Goal: Task Accomplishment & Management: Complete application form

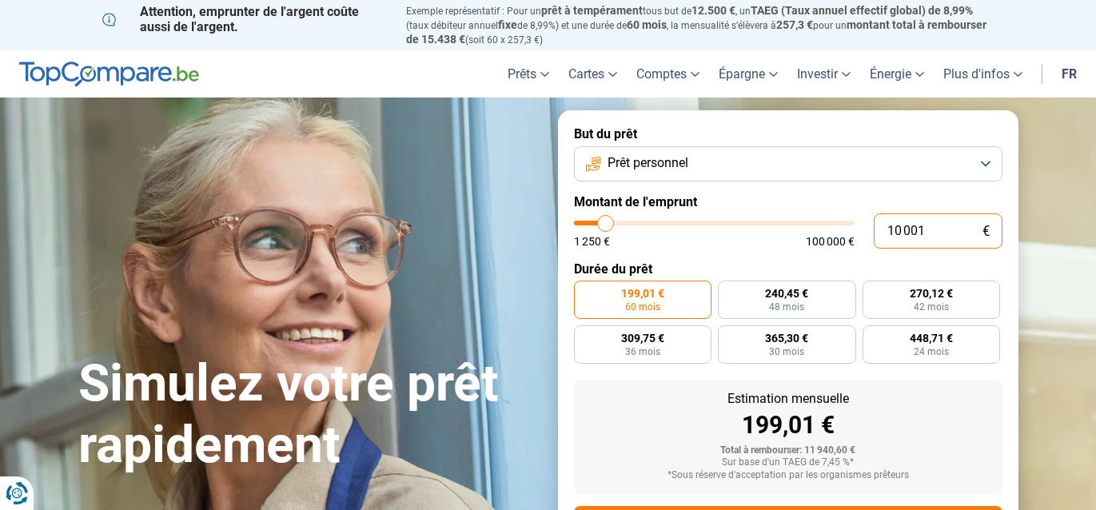
click at [943, 225] on input "10 001" at bounding box center [938, 230] width 129 height 35
type input "1 000"
type input "1250"
type input "100"
type input "1250"
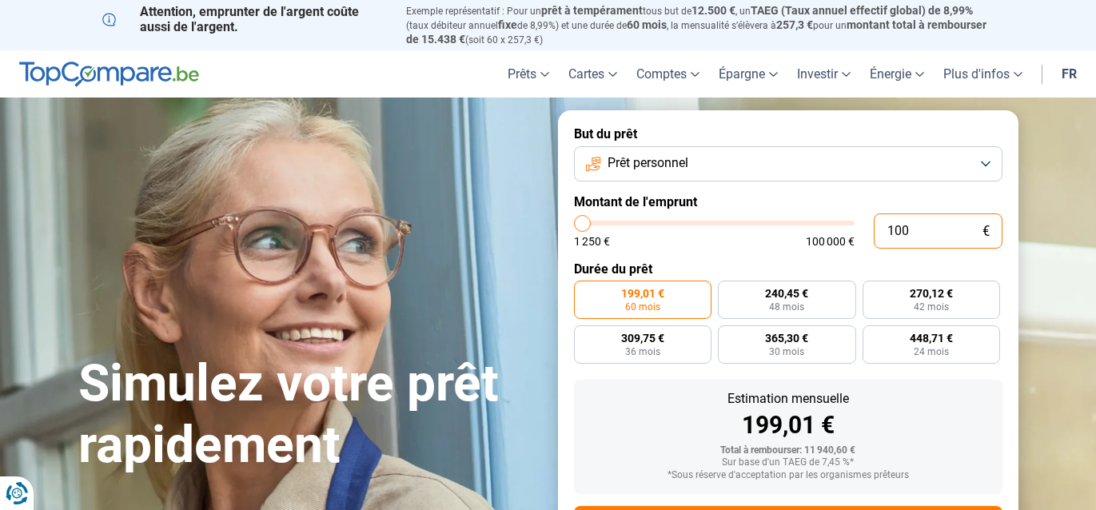
type input "10"
type input "1250"
type input "1"
type input "1250"
type input "0"
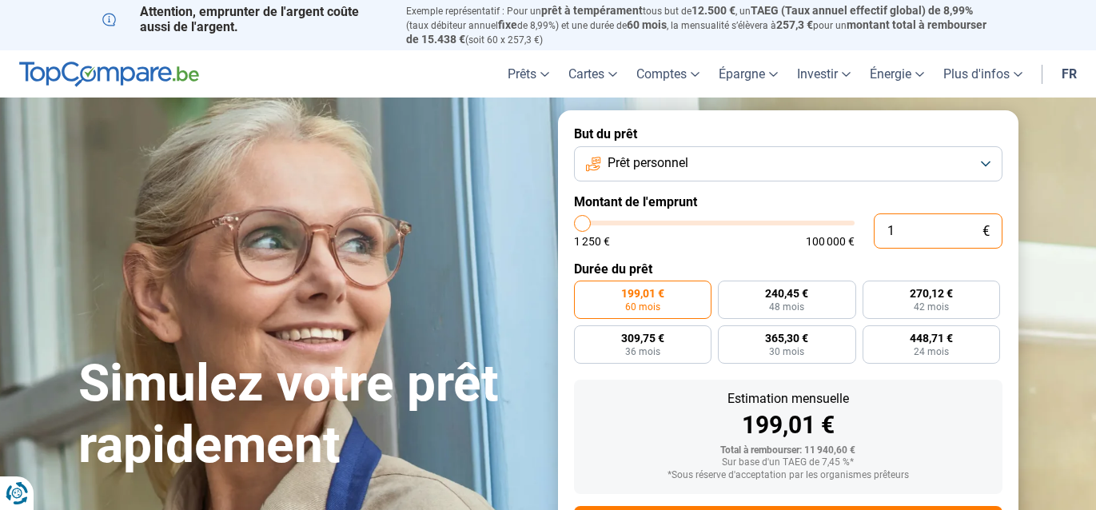
type input "1250"
type input "2"
type input "1250"
type input "20"
type input "1250"
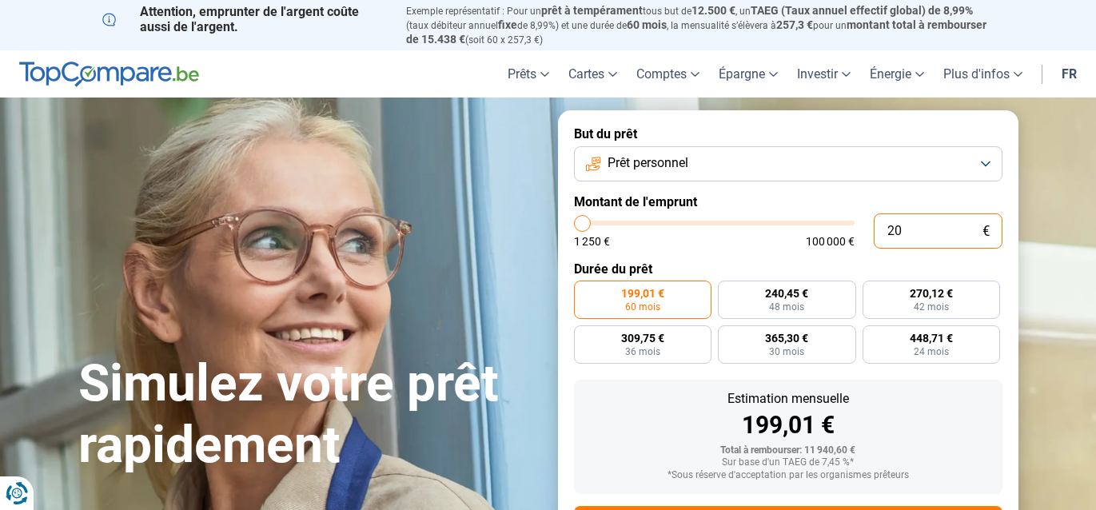
type input "200"
type input "1250"
type input "2 000"
type input "2000"
type input "20 000"
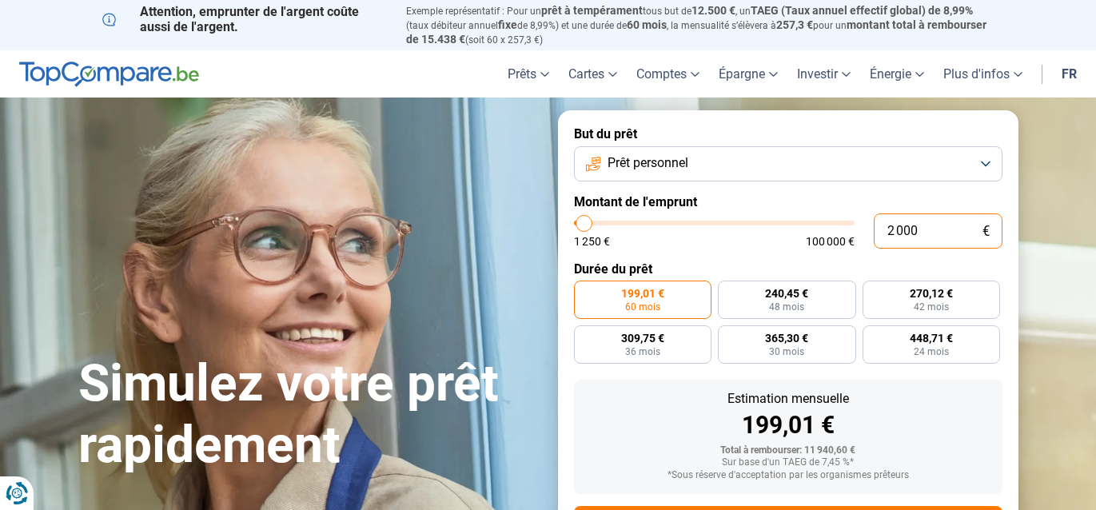
type input "20000"
radio input "false"
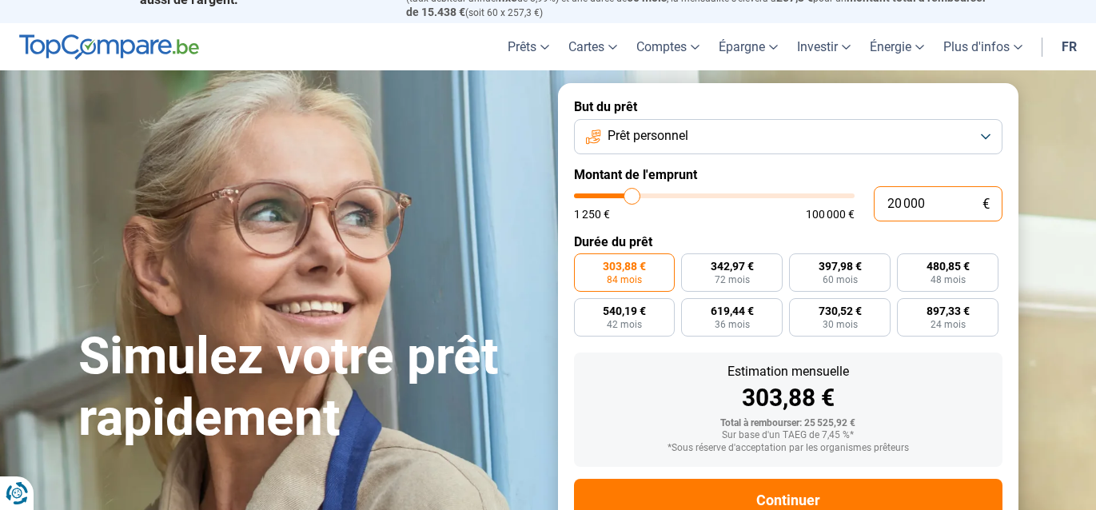
scroll to position [26, 0]
type input "2 000"
type input "2000"
type input "200"
type input "1250"
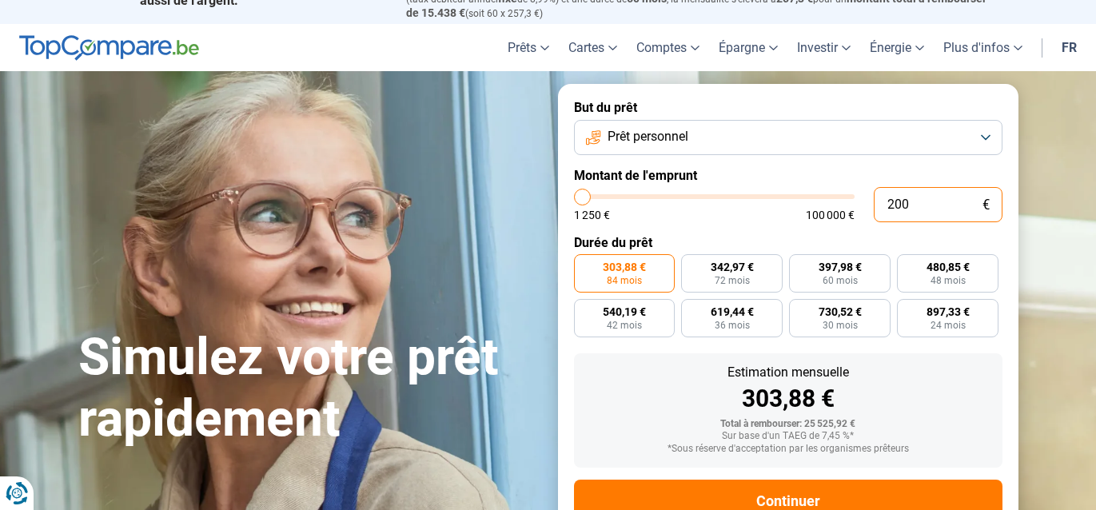
type input "20"
type input "1250"
type input "2"
type input "1250"
type input "22"
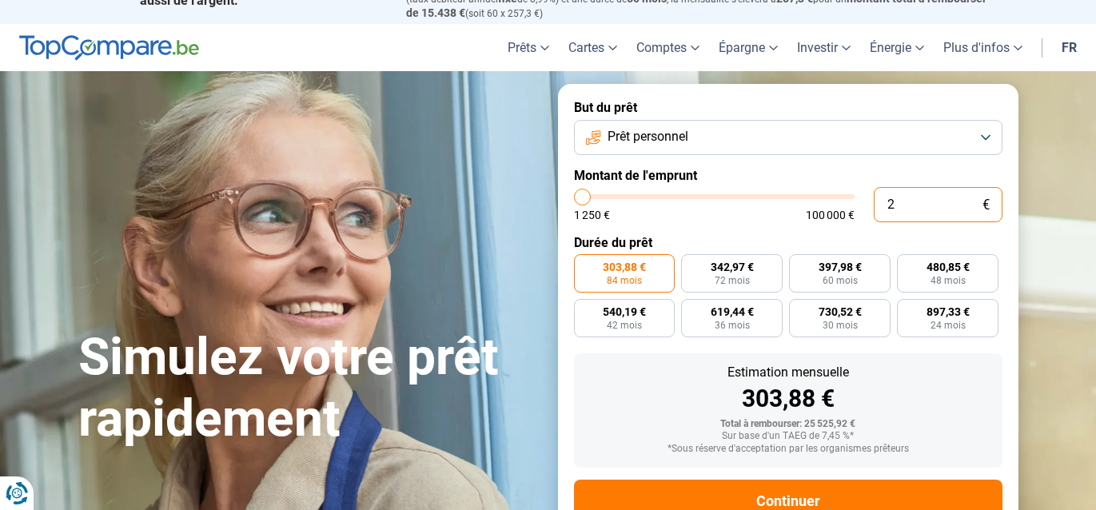
type input "1250"
type input "220"
type input "1250"
type input "2 200"
type input "2250"
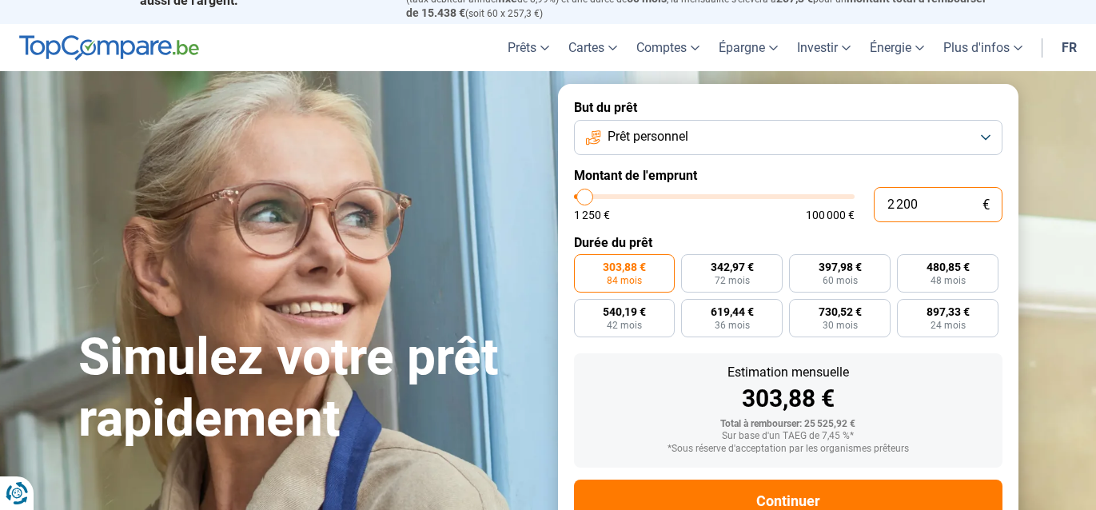
type input "22 000"
type input "22000"
radio input "false"
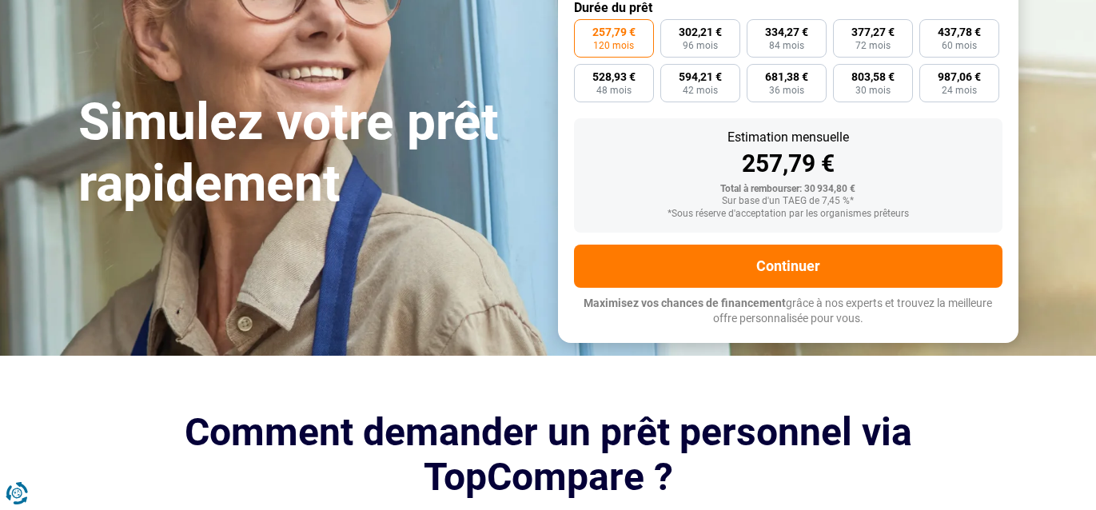
scroll to position [217, 0]
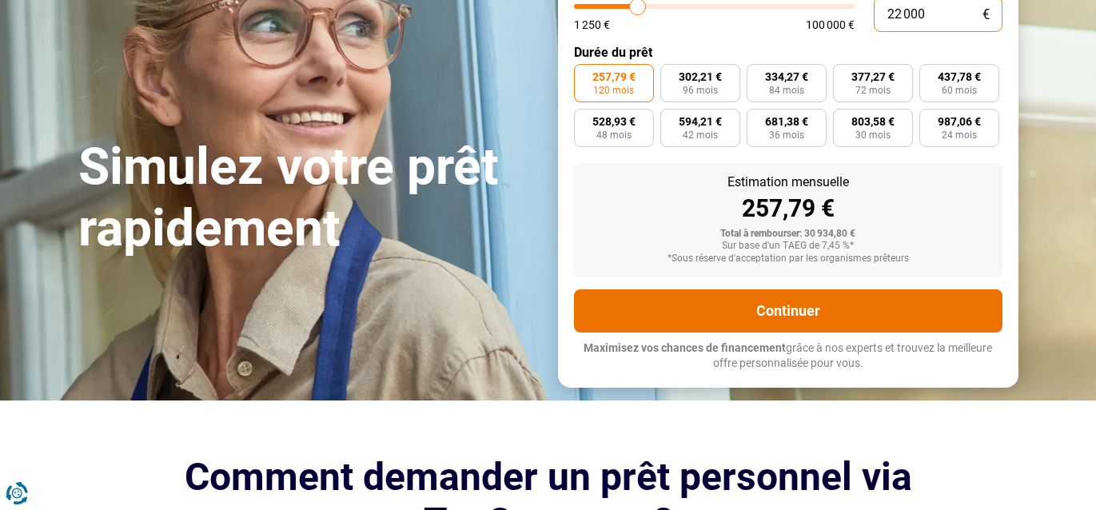
type input "22 000"
click at [806, 312] on button "Continuer" at bounding box center [788, 310] width 429 height 43
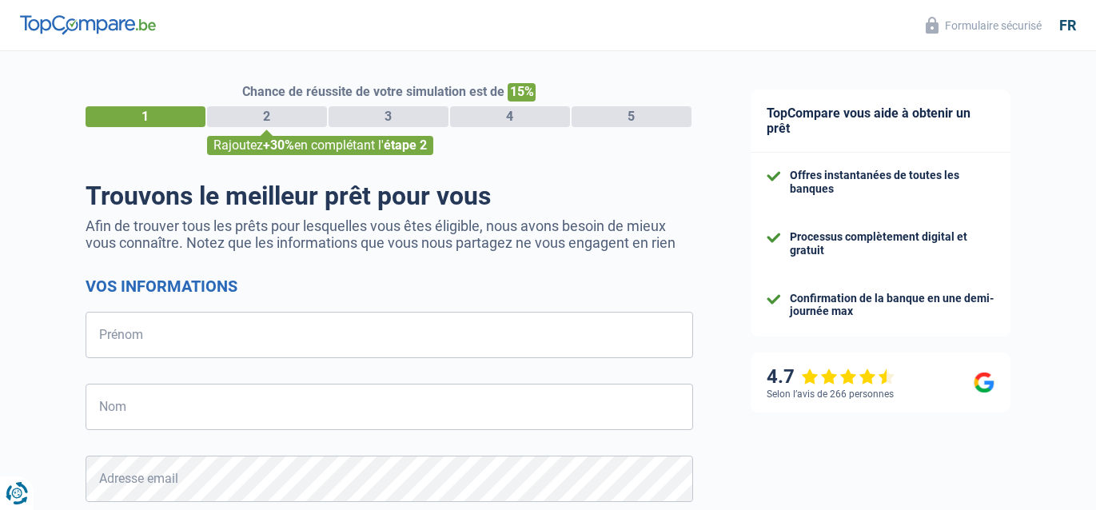
select select "32"
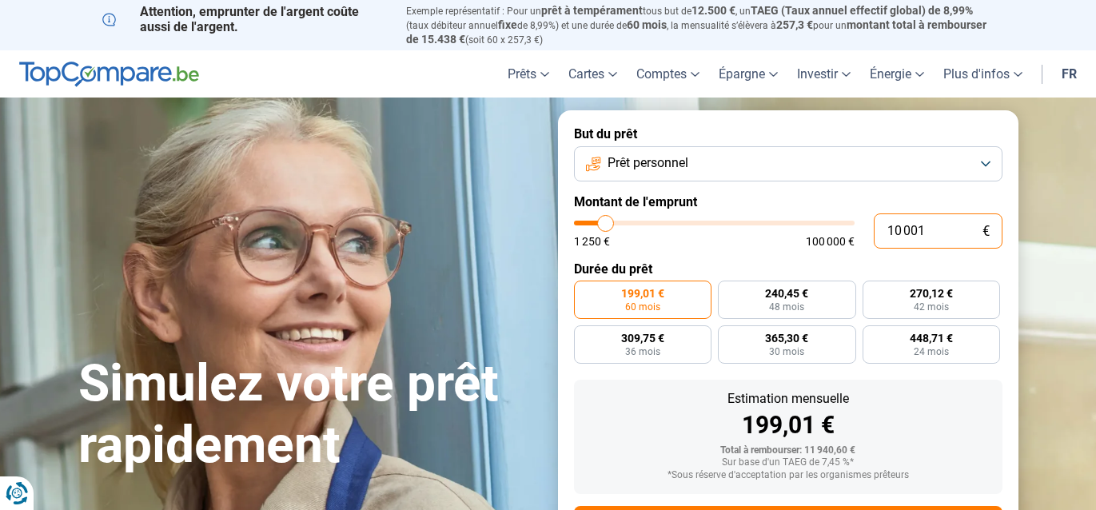
click at [932, 228] on input "10 001" at bounding box center [938, 230] width 129 height 35
type input "1 000"
type input "1250"
type input "100"
type input "1250"
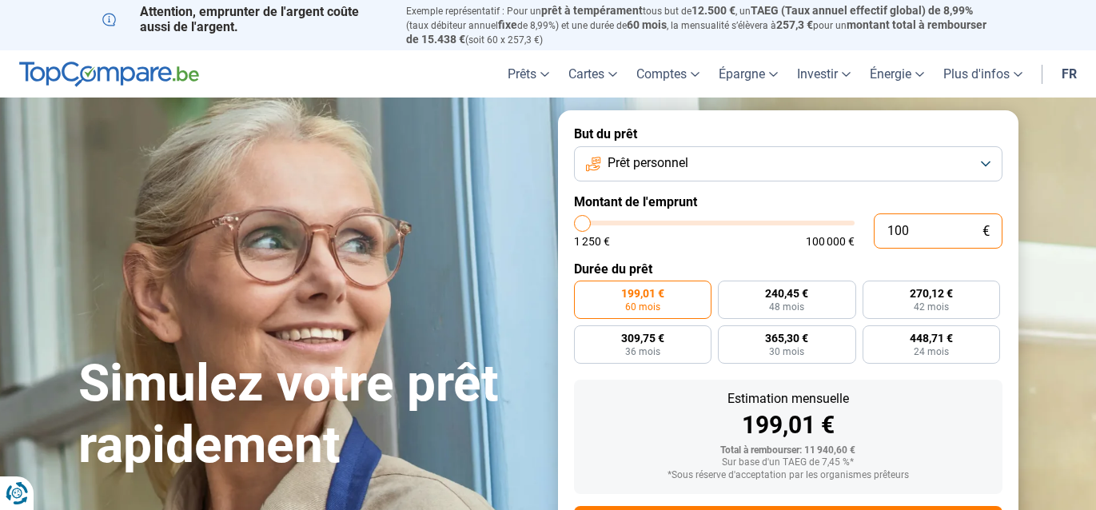
type input "10"
type input "1250"
type input "1"
type input "1250"
type input "0"
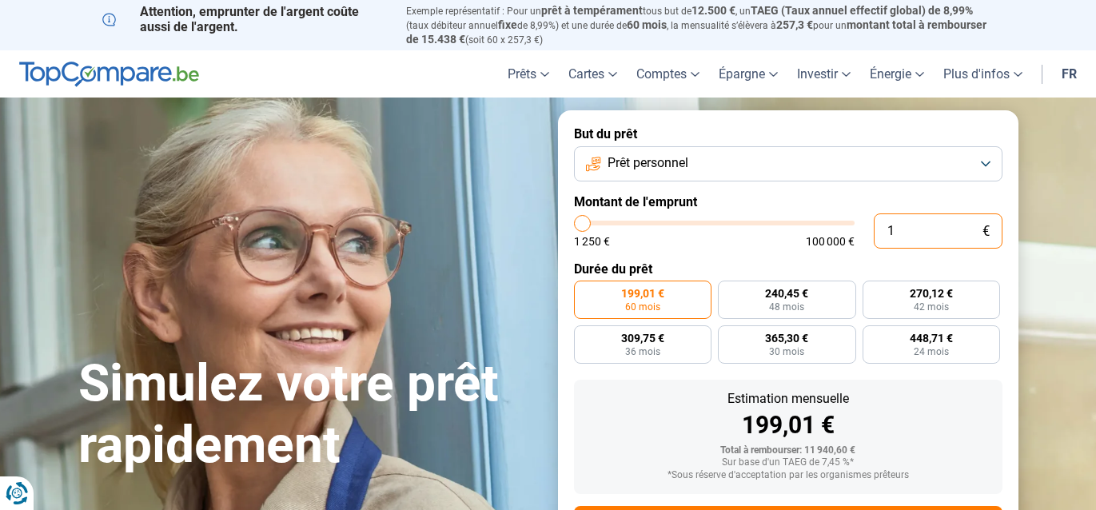
type input "1250"
type input "2"
type input "1250"
type input "25"
type input "1250"
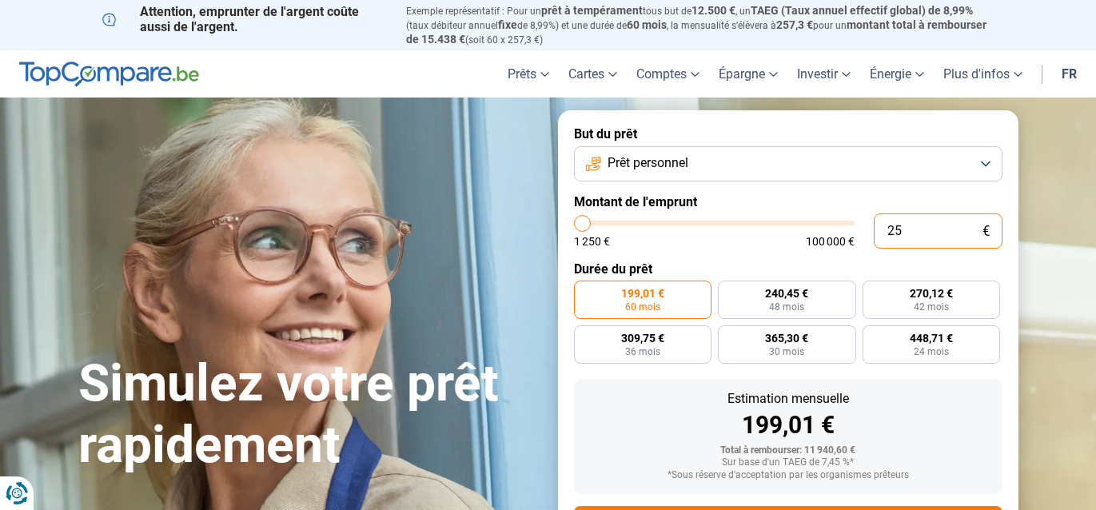
type input "250"
type input "1250"
type input "2 500"
type input "2500"
type input "25 000"
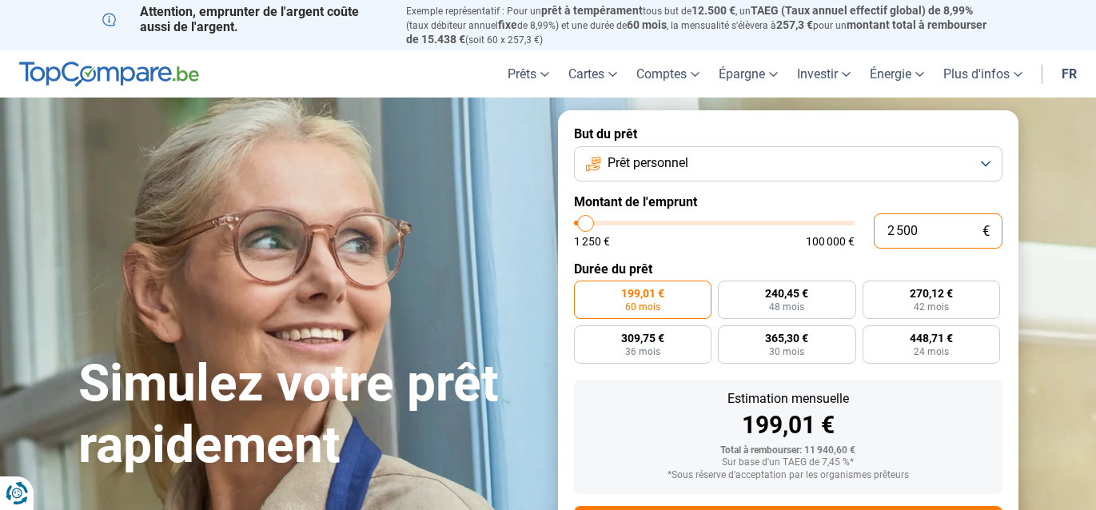
type input "25000"
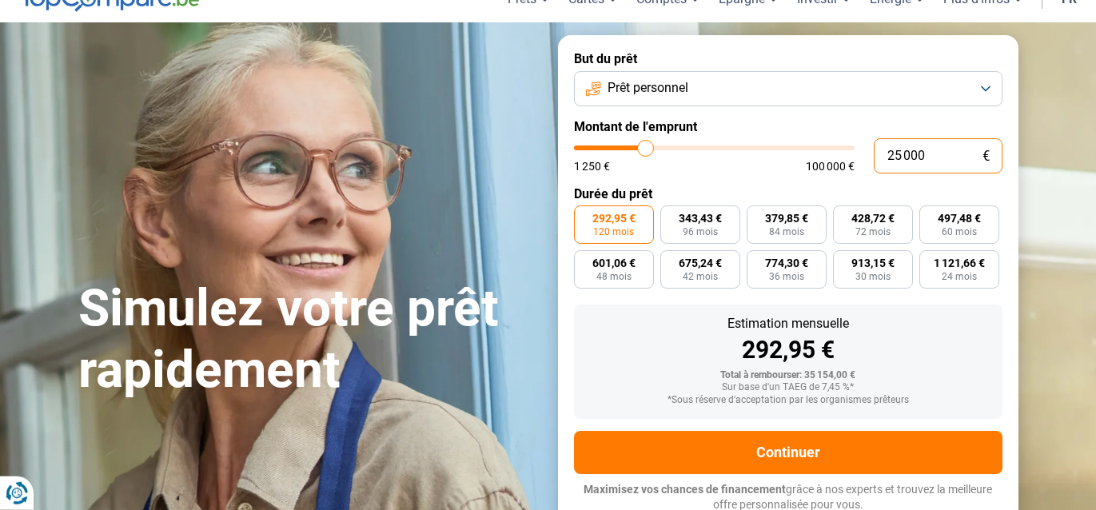
scroll to position [76, 0]
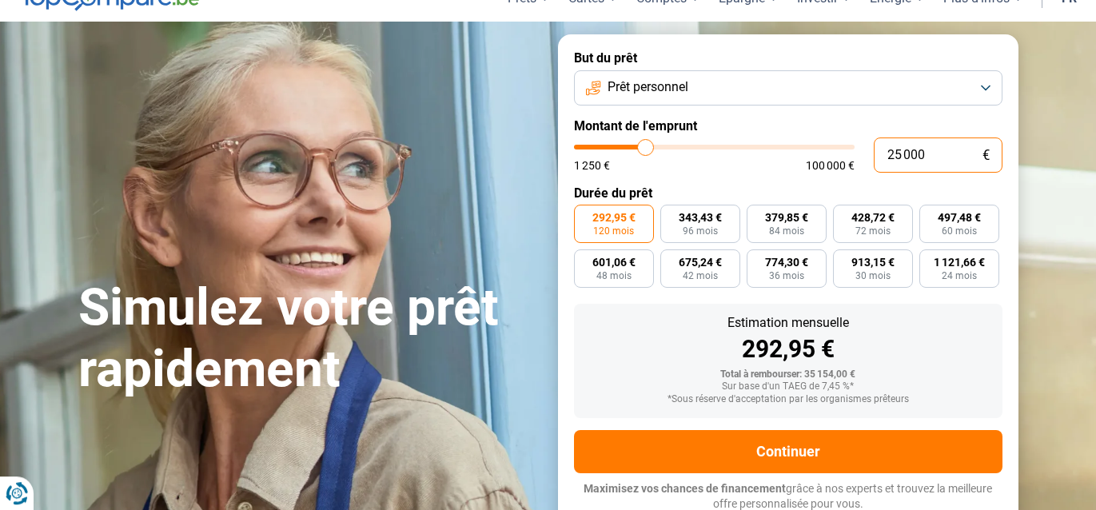
type input "2 500"
type input "2500"
type input "250"
type input "1250"
type input "25"
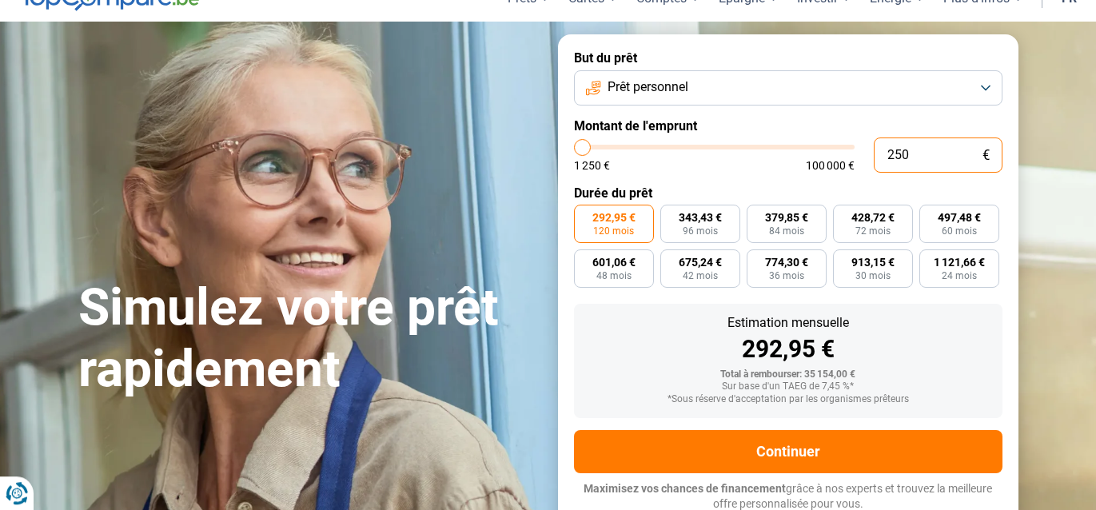
type input "1250"
type input "2"
type input "1250"
type input "22"
type input "1250"
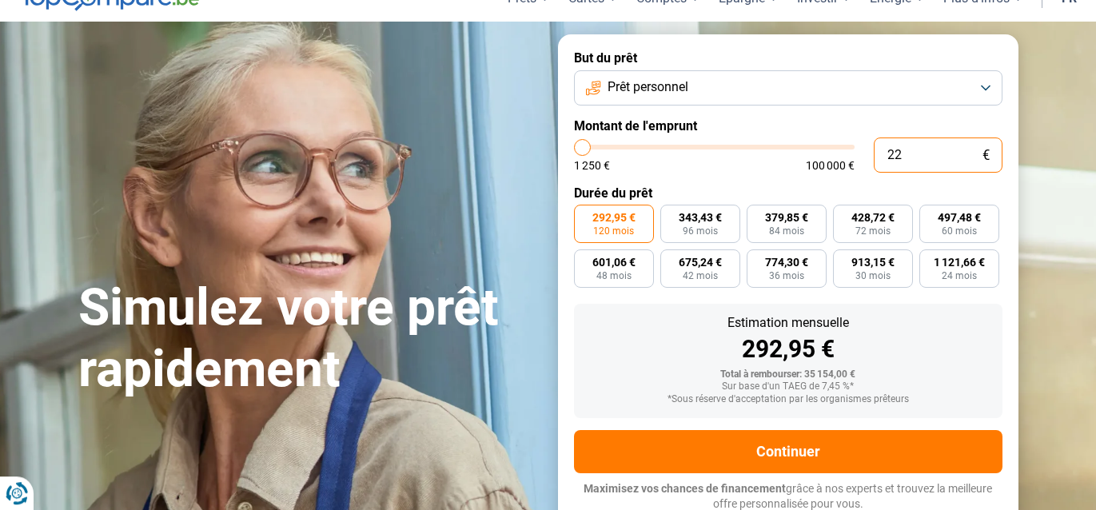
type input "220"
type input "1250"
type input "2 200"
type input "2250"
type input "22 000"
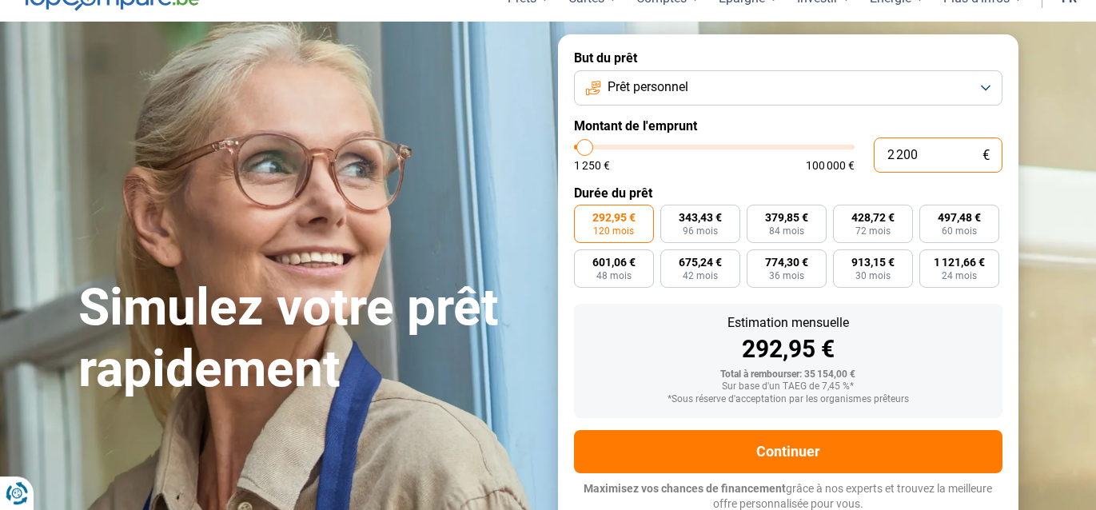
type input "22000"
type input "2 200"
type input "2250"
type input "220"
type input "1250"
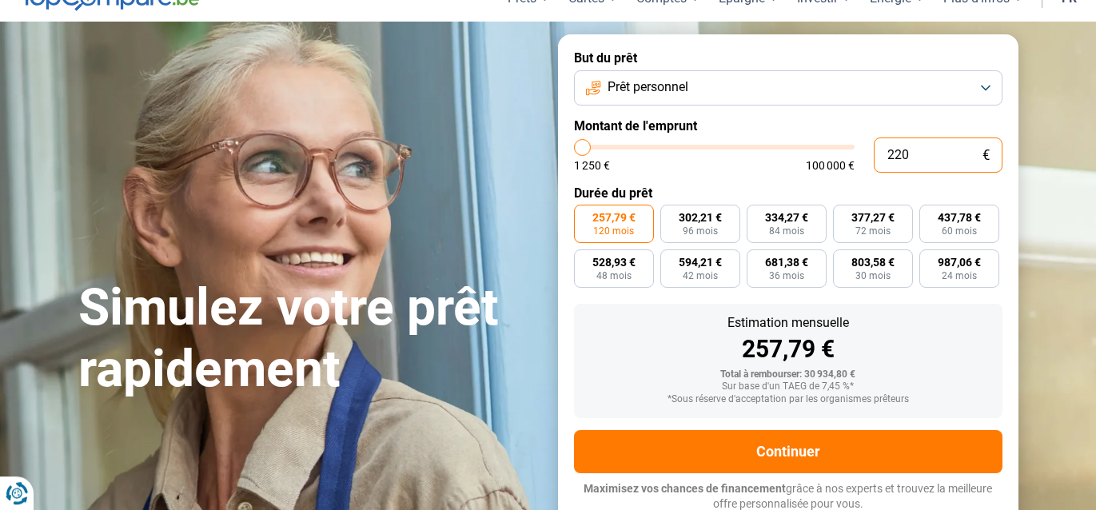
type input "22"
type input "1250"
type input "2"
type input "1250"
type input "21"
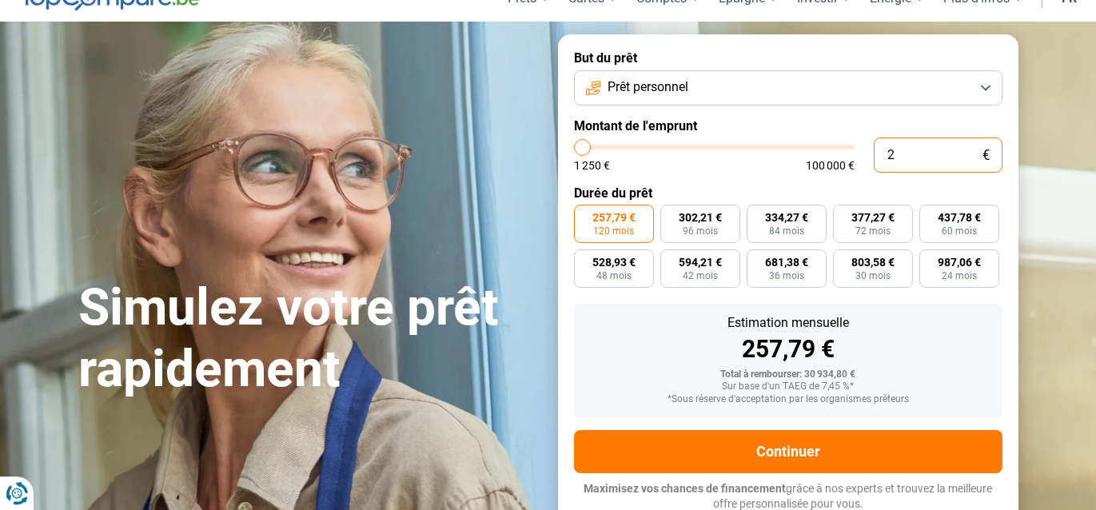
type input "1250"
type input "210"
type input "1250"
type input "2 100"
type input "2000"
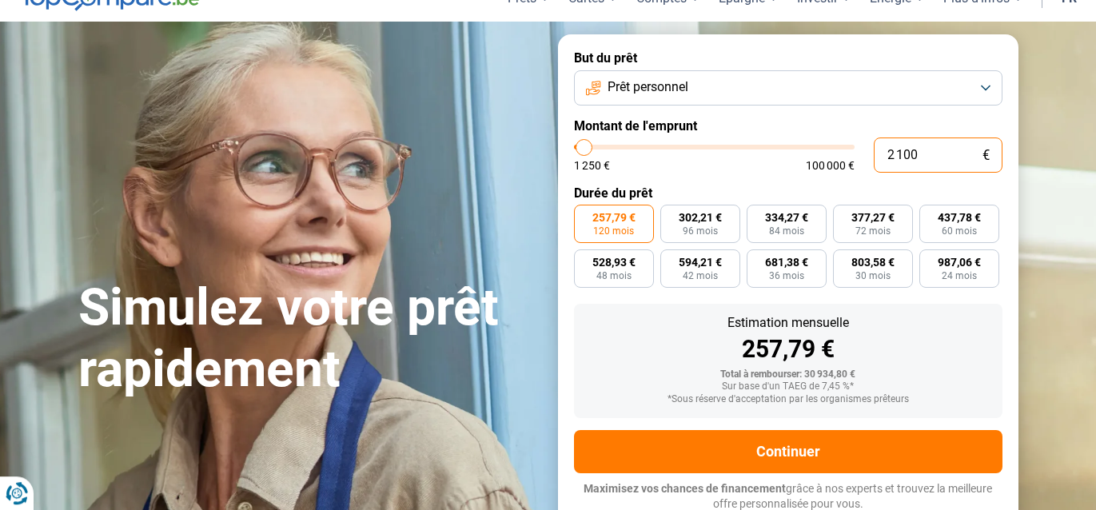
type input "21 000"
type input "21000"
type input "21 000"
